Goal: Transaction & Acquisition: Purchase product/service

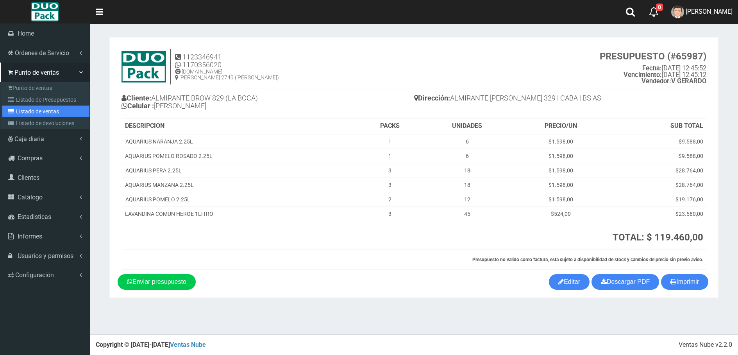
click at [29, 113] on link "Listado de ventas" at bounding box center [45, 111] width 87 height 12
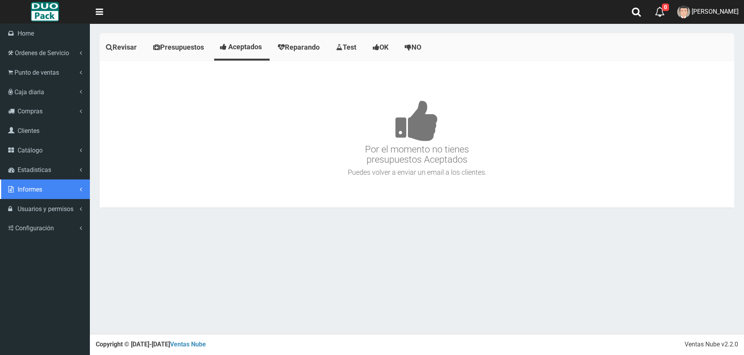
click at [18, 189] on span "Informes" at bounding box center [30, 189] width 25 height 7
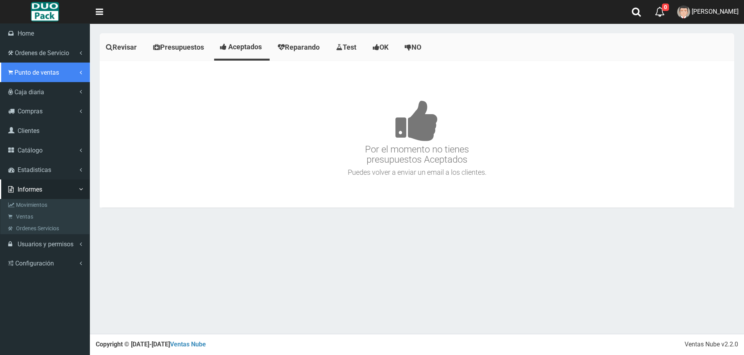
click at [49, 81] on link "Punto de ventas" at bounding box center [45, 72] width 90 height 20
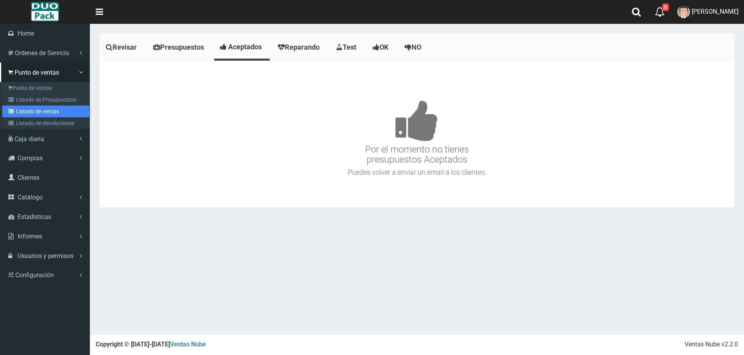
click at [52, 109] on link "Listado de ventas" at bounding box center [45, 111] width 87 height 12
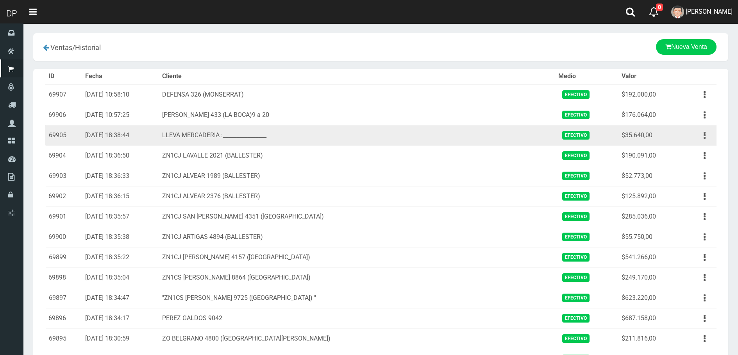
click at [712, 139] on button "button" at bounding box center [705, 136] width 18 height 14
click at [697, 153] on link "Ver" at bounding box center [682, 154] width 62 height 17
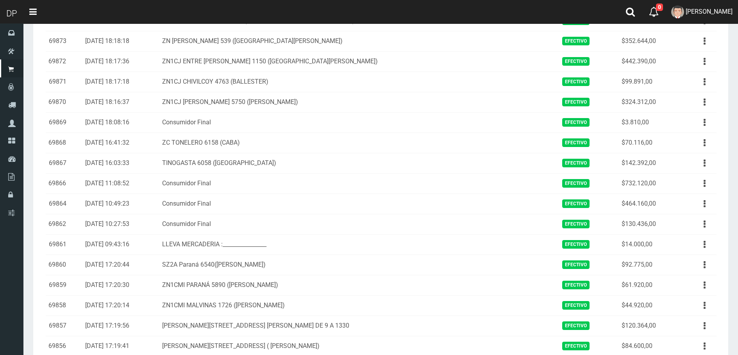
scroll to position [781, 0]
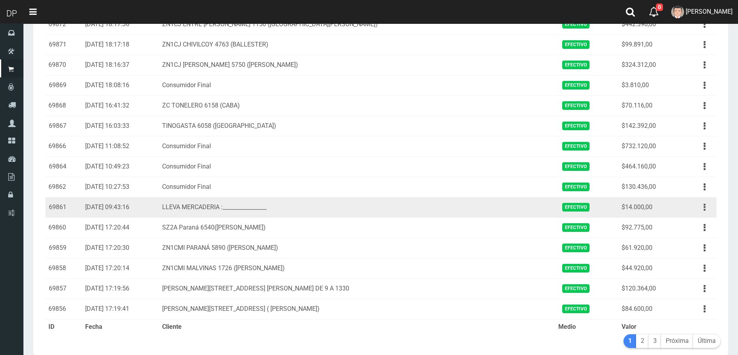
click at [705, 206] on icon "button" at bounding box center [705, 207] width 2 height 14
click at [699, 223] on link "Ver" at bounding box center [682, 226] width 62 height 17
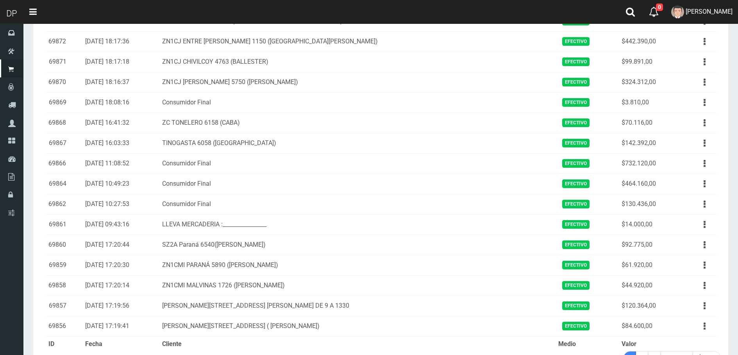
scroll to position [821, 0]
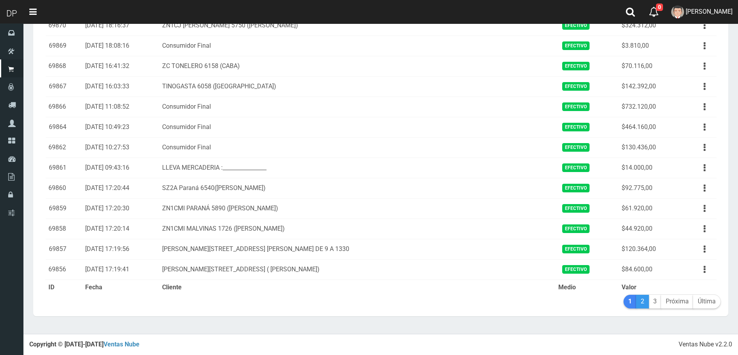
click at [640, 305] on link "2" at bounding box center [642, 302] width 13 height 14
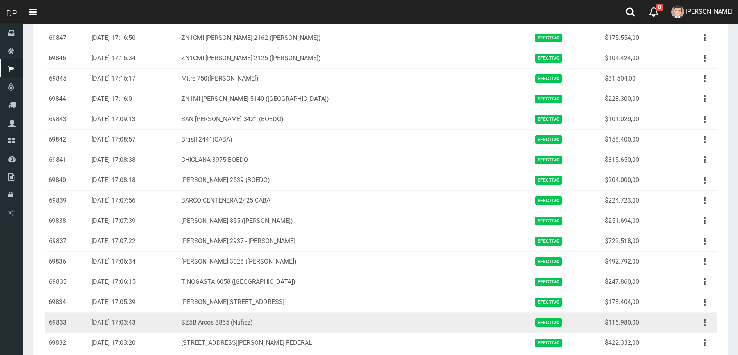
scroll to position [312, 0]
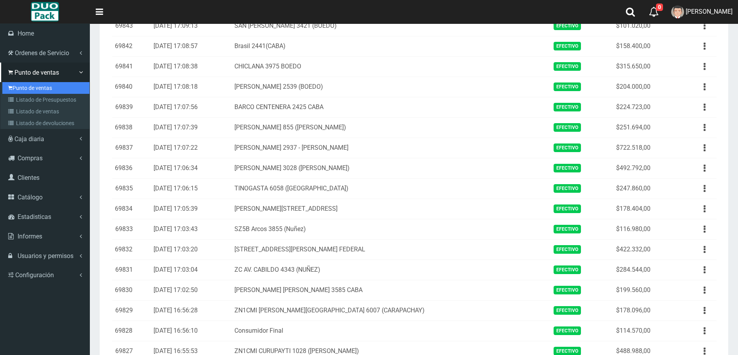
click at [15, 84] on link "Punto de ventas" at bounding box center [45, 88] width 87 height 12
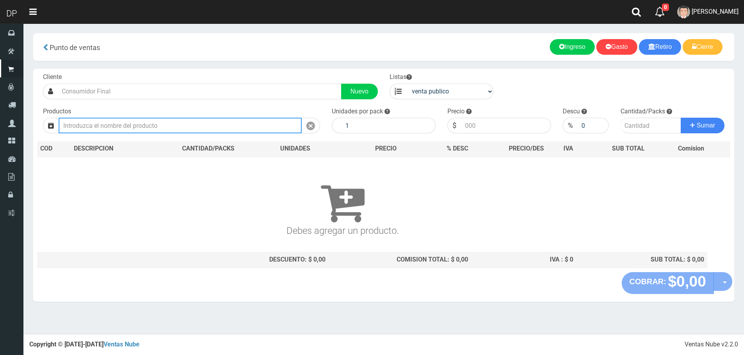
drag, startPoint x: 177, startPoint y: 121, endPoint x: 178, endPoint y: 125, distance: 3.9
click at [177, 122] on input "text" at bounding box center [180, 126] width 243 height 16
click at [178, 125] on input "text" at bounding box center [180, 126] width 243 height 16
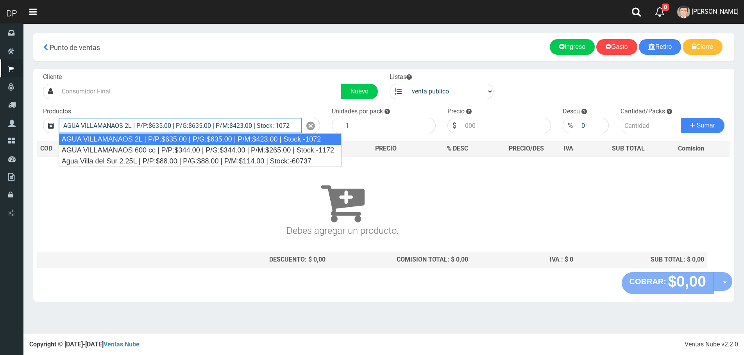
type input "AGUA VILLAMANAOS 2L | P/P:$635.00 | P/G:$635.00 | P/M:$423.00 | Stock:-1072"
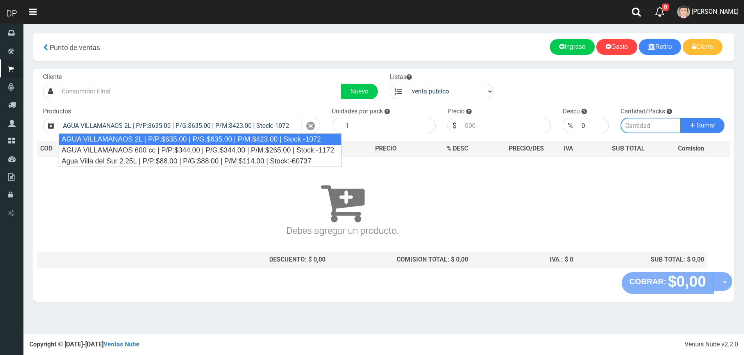
type input "6"
type input "635.00"
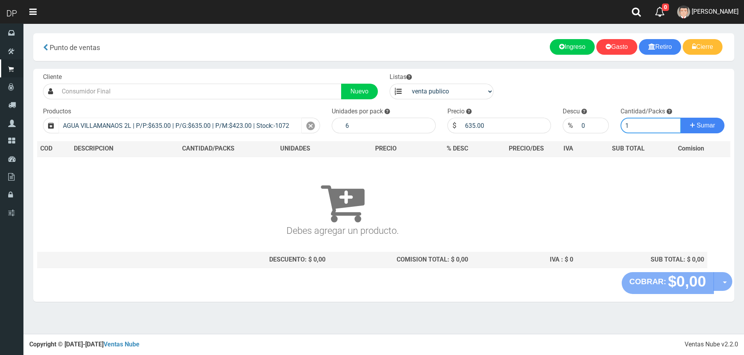
type input "1"
click at [680, 118] on button "Sumar" at bounding box center [702, 126] width 44 height 16
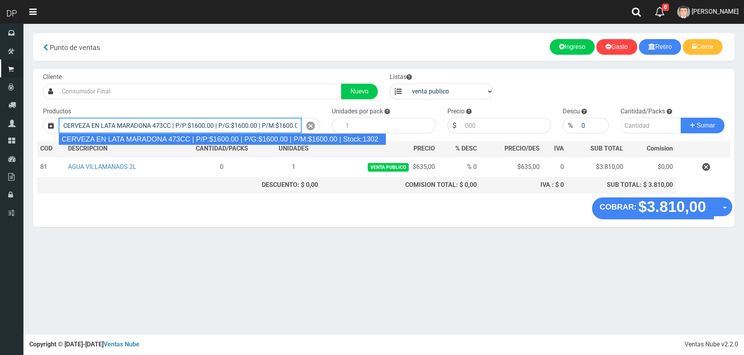
type input "CERVEZA EN LATA MARADONA 473CC | P/P:$1600.00 | P/G:$1600.00 | P/M:$1600.00 | S…"
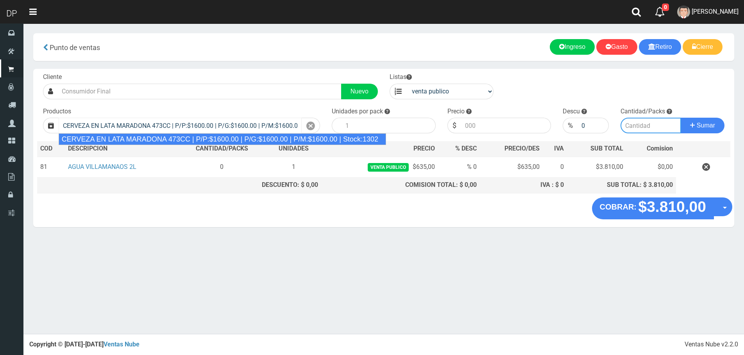
type input "6"
type input "1600.00"
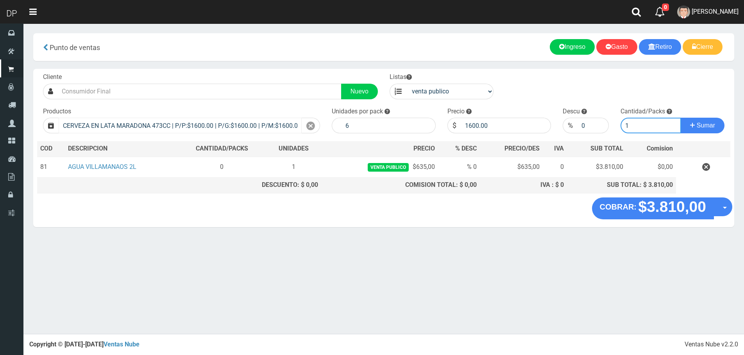
type input "1"
click at [680, 118] on button "Sumar" at bounding box center [702, 126] width 44 height 16
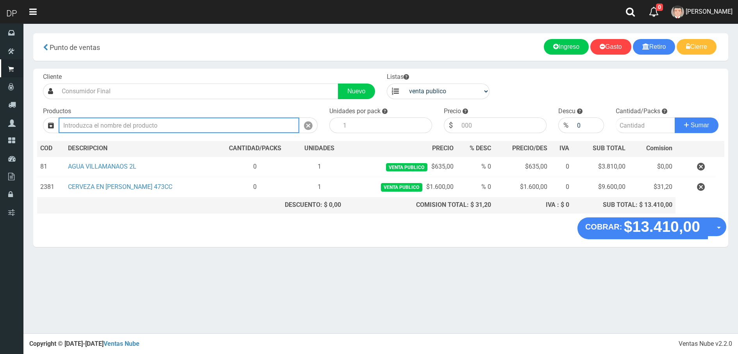
click at [205, 129] on input "text" at bounding box center [179, 126] width 241 height 16
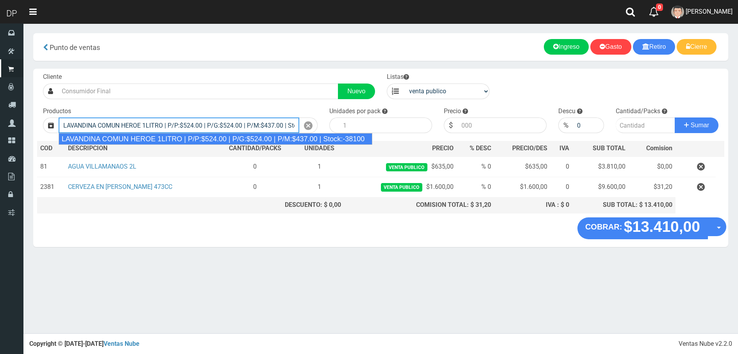
type input "LAVANDINA COMUN HEROE 1LITRO | P/P:$524.00 | P/G:$524.00 | P/M:$437.00 | Stock:…"
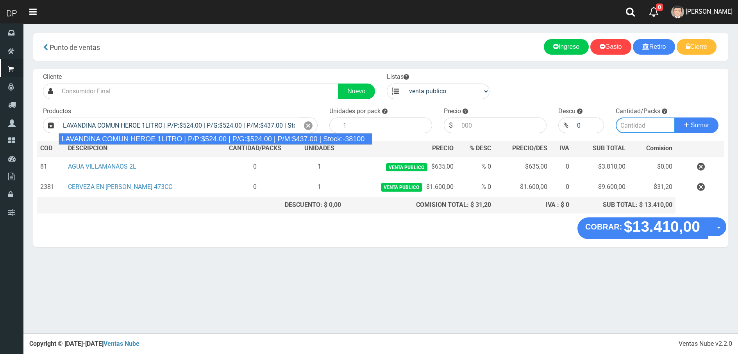
type input "15"
type input "524.00"
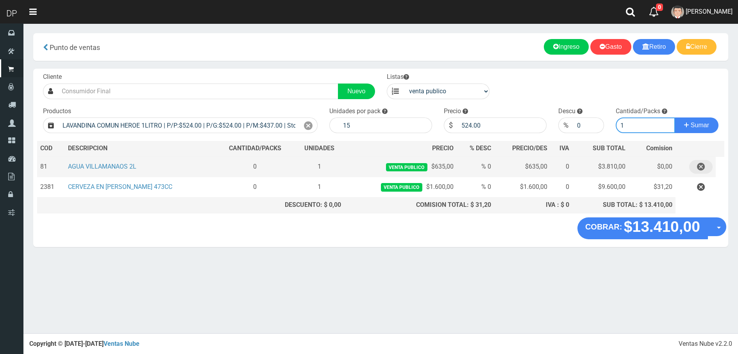
type input "1"
click at [709, 169] on button "button" at bounding box center [700, 167] width 23 height 14
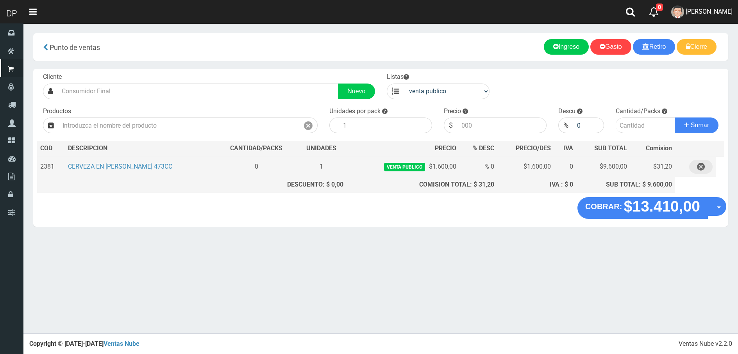
click at [704, 170] on icon "button" at bounding box center [701, 167] width 8 height 14
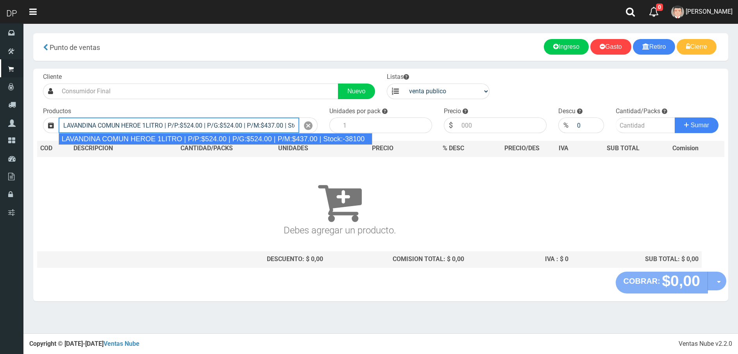
type input "LAVANDINA COMUN HEROE 1LITRO | P/P:$524.00 | P/G:$524.00 | P/M:$437.00 | Stock:…"
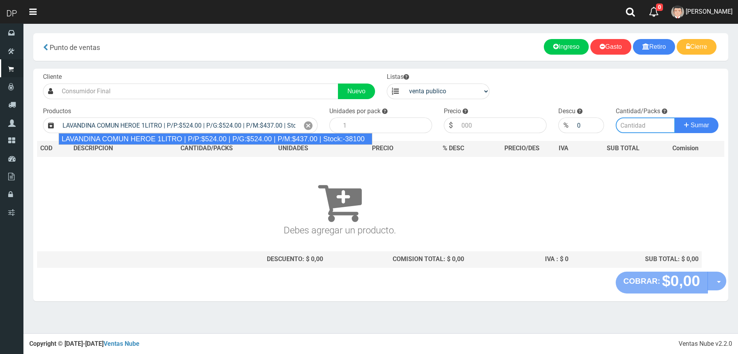
type input "15"
type input "524.00"
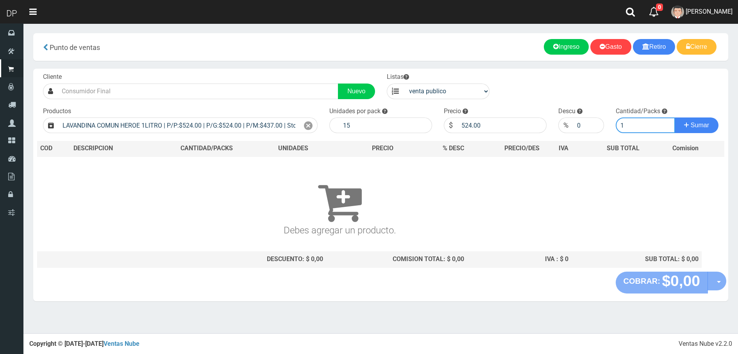
type input "1"
click at [675, 118] on button "Sumar" at bounding box center [697, 126] width 44 height 16
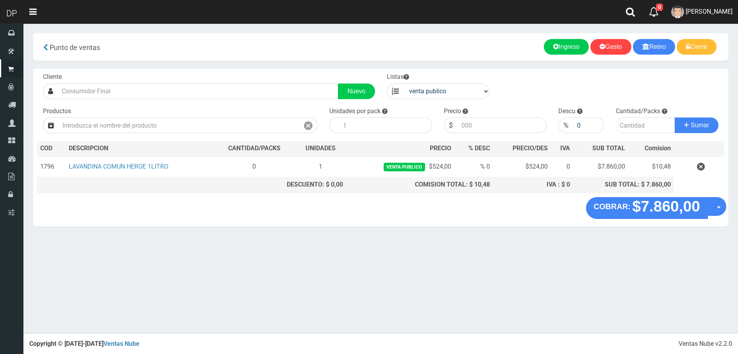
click at [693, 164] on button "button" at bounding box center [700, 167] width 23 height 14
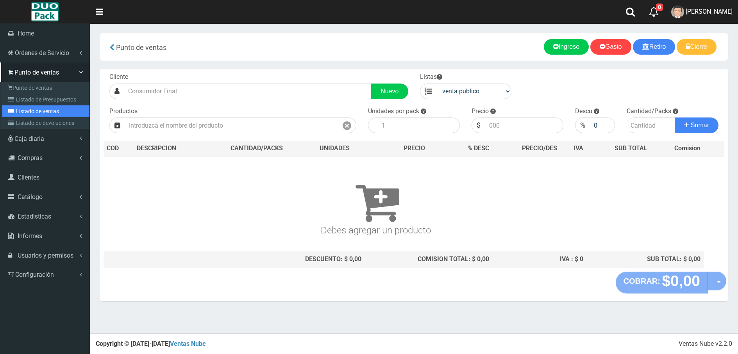
click at [23, 105] on link "Listado de ventas" at bounding box center [45, 111] width 87 height 12
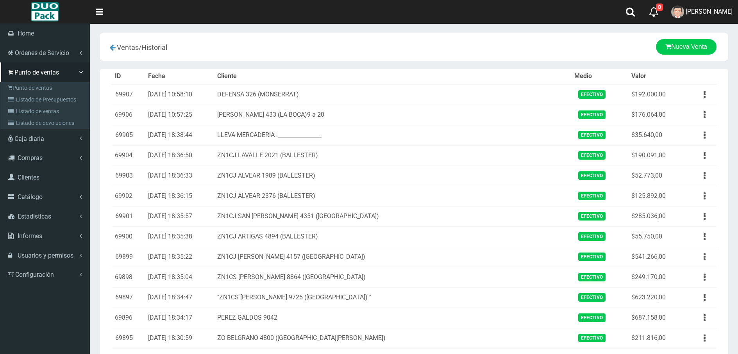
click at [16, 97] on icon at bounding box center [12, 99] width 8 height 5
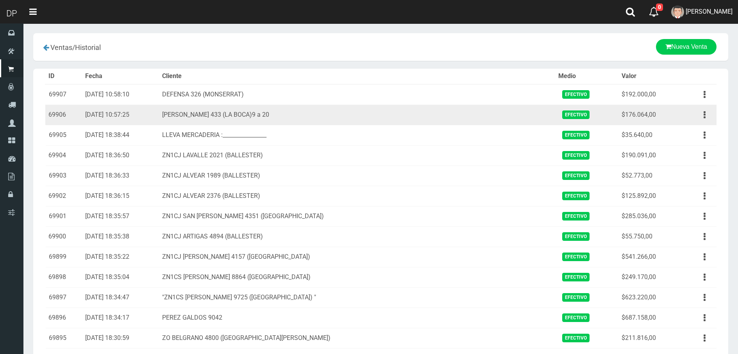
click at [225, 112] on td "ZC BRANDSEN 433 (LA BOCA)9 a 20" at bounding box center [357, 115] width 396 height 20
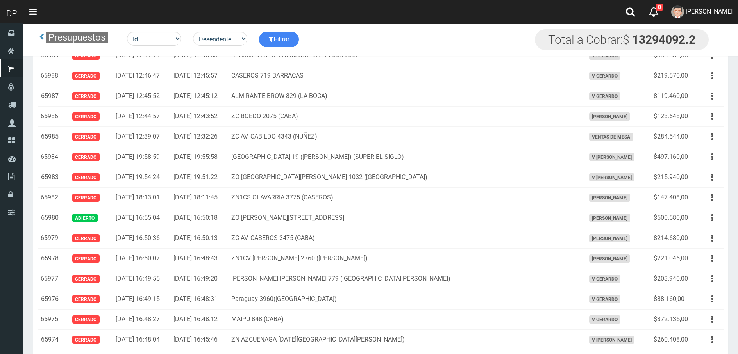
scroll to position [5018, 0]
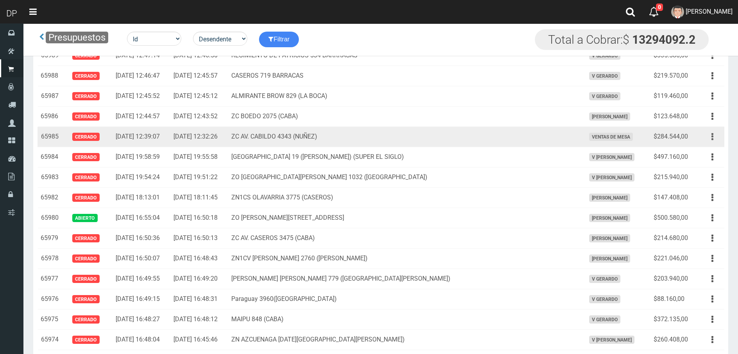
click at [712, 134] on icon "button" at bounding box center [712, 137] width 2 height 14
click at [697, 156] on link "Editar" at bounding box center [690, 155] width 62 height 17
